Goal: Browse casually

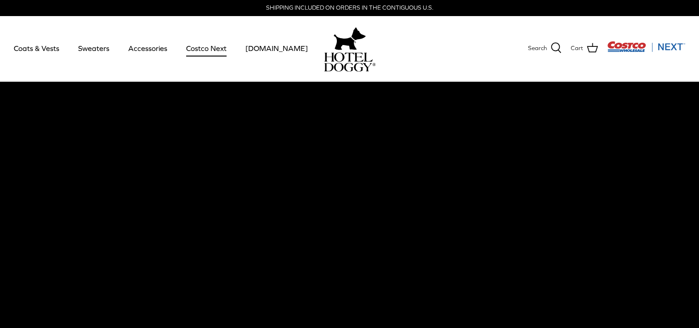
click at [195, 50] on link "Costco Next" at bounding box center [206, 48] width 57 height 31
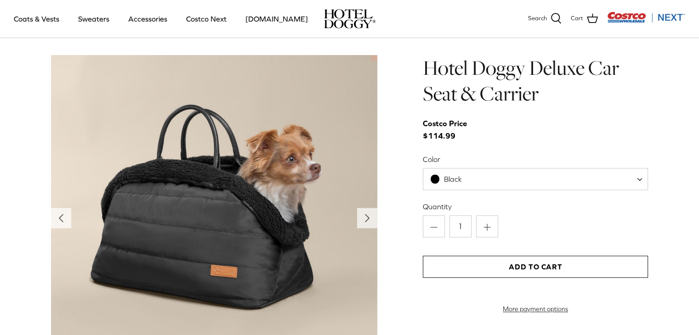
scroll to position [1170, 0]
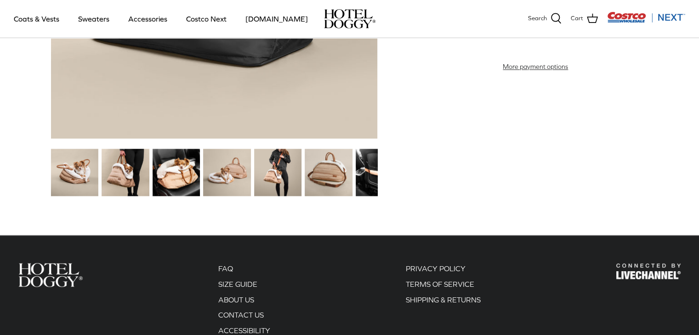
click at [337, 171] on img at bounding box center [328, 172] width 47 height 47
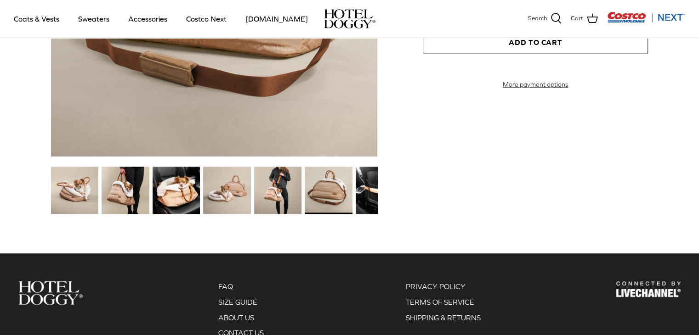
scroll to position [1152, 0]
click at [237, 202] on img at bounding box center [226, 190] width 47 height 47
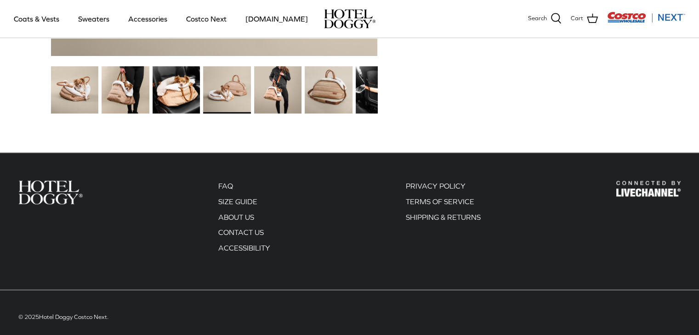
scroll to position [1262, 0]
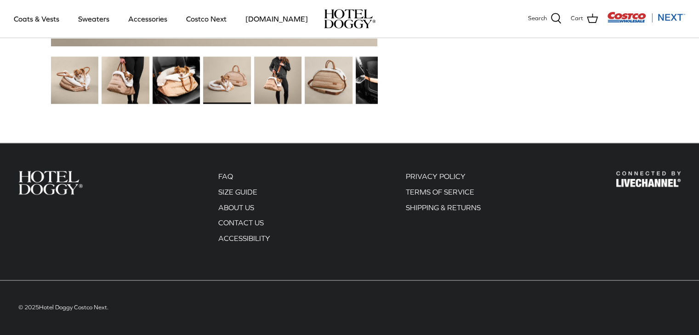
click at [329, 82] on img at bounding box center [328, 79] width 47 height 47
click at [373, 78] on img at bounding box center [379, 79] width 47 height 47
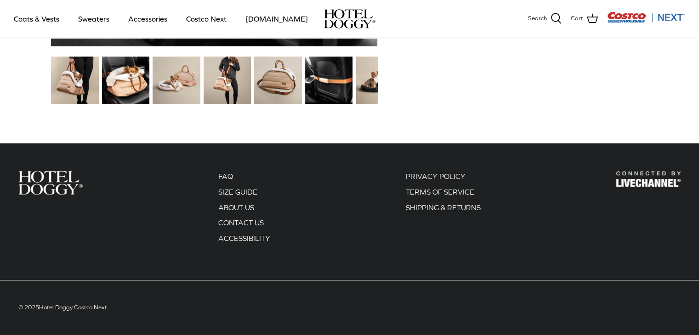
click at [313, 99] on img at bounding box center [328, 79] width 47 height 47
click at [329, 65] on img at bounding box center [328, 79] width 47 height 47
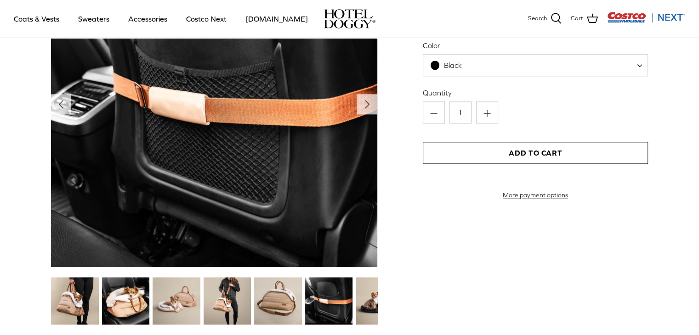
scroll to position [1041, 0]
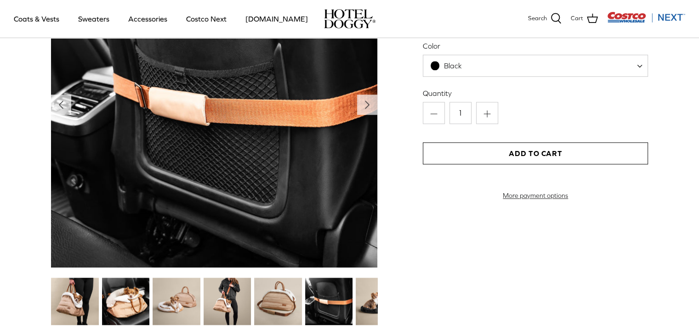
click at [108, 298] on img at bounding box center [125, 301] width 47 height 47
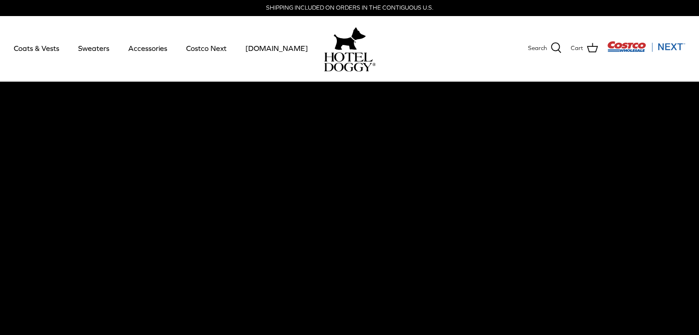
scroll to position [0, 0]
click at [188, 48] on link "Costco Next" at bounding box center [206, 48] width 57 height 31
